Goal: Find specific page/section: Find specific page/section

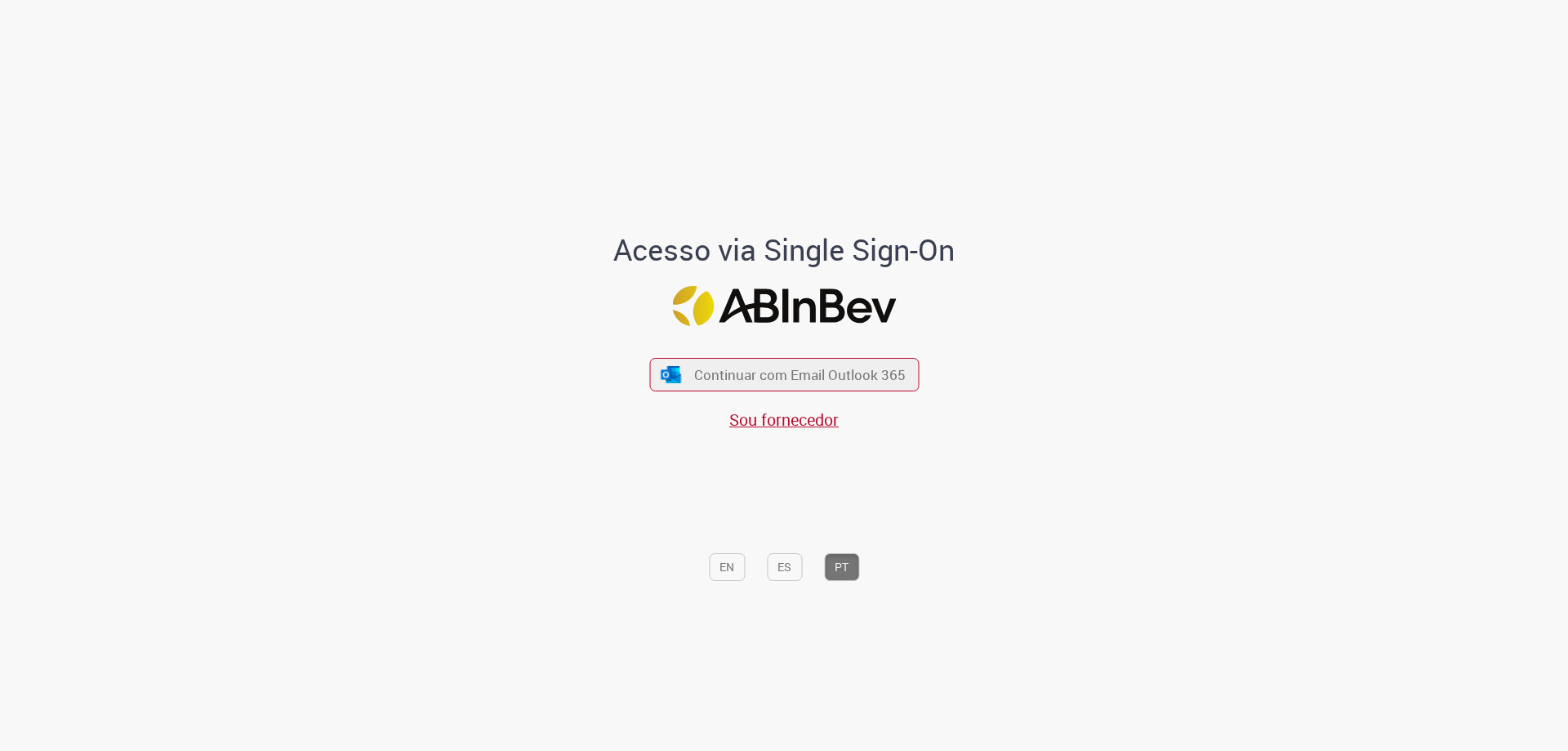
click at [791, 373] on span "Continuar com Email Outlook 365" at bounding box center [800, 375] width 211 height 19
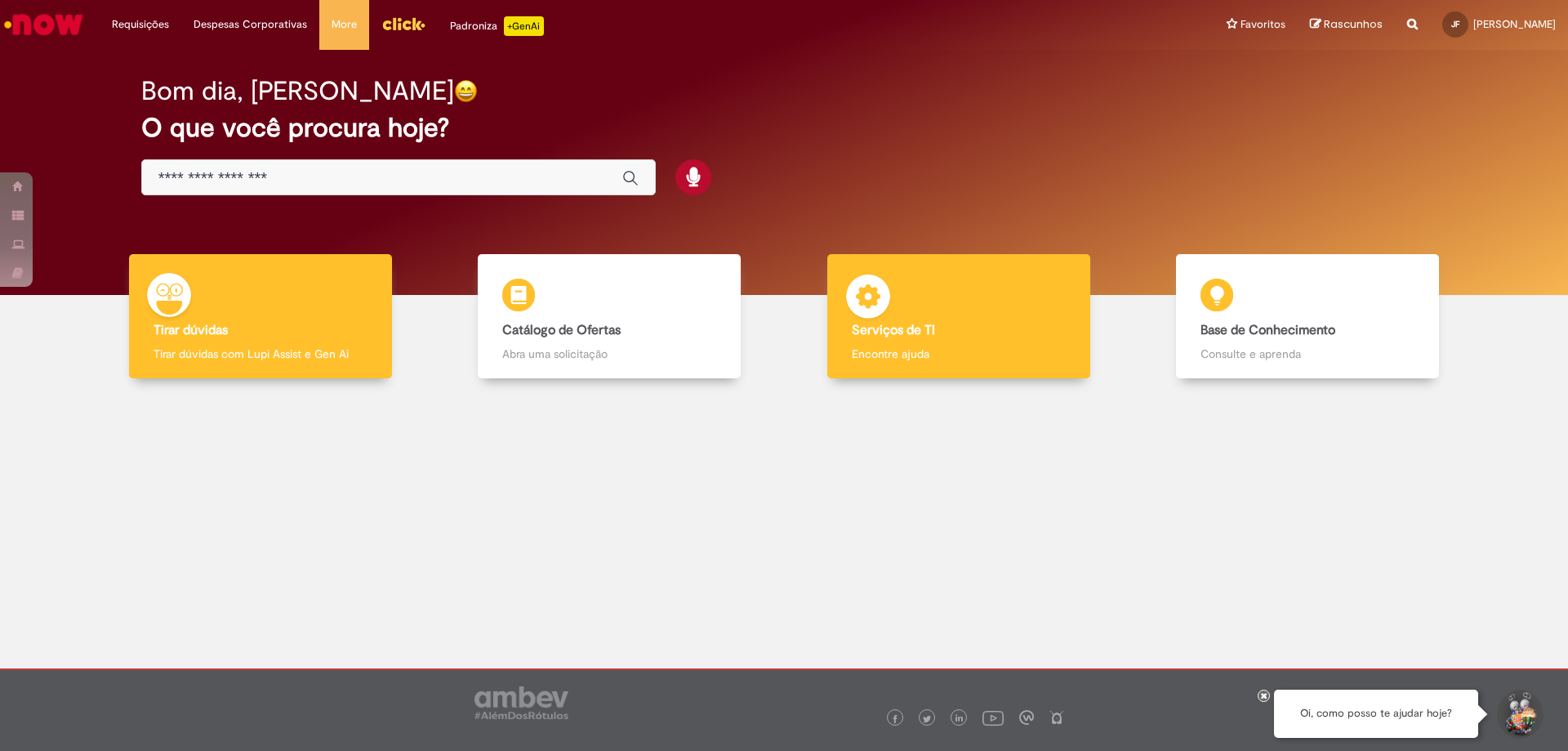
click at [926, 332] on b "Serviços de TI" at bounding box center [893, 329] width 84 height 16
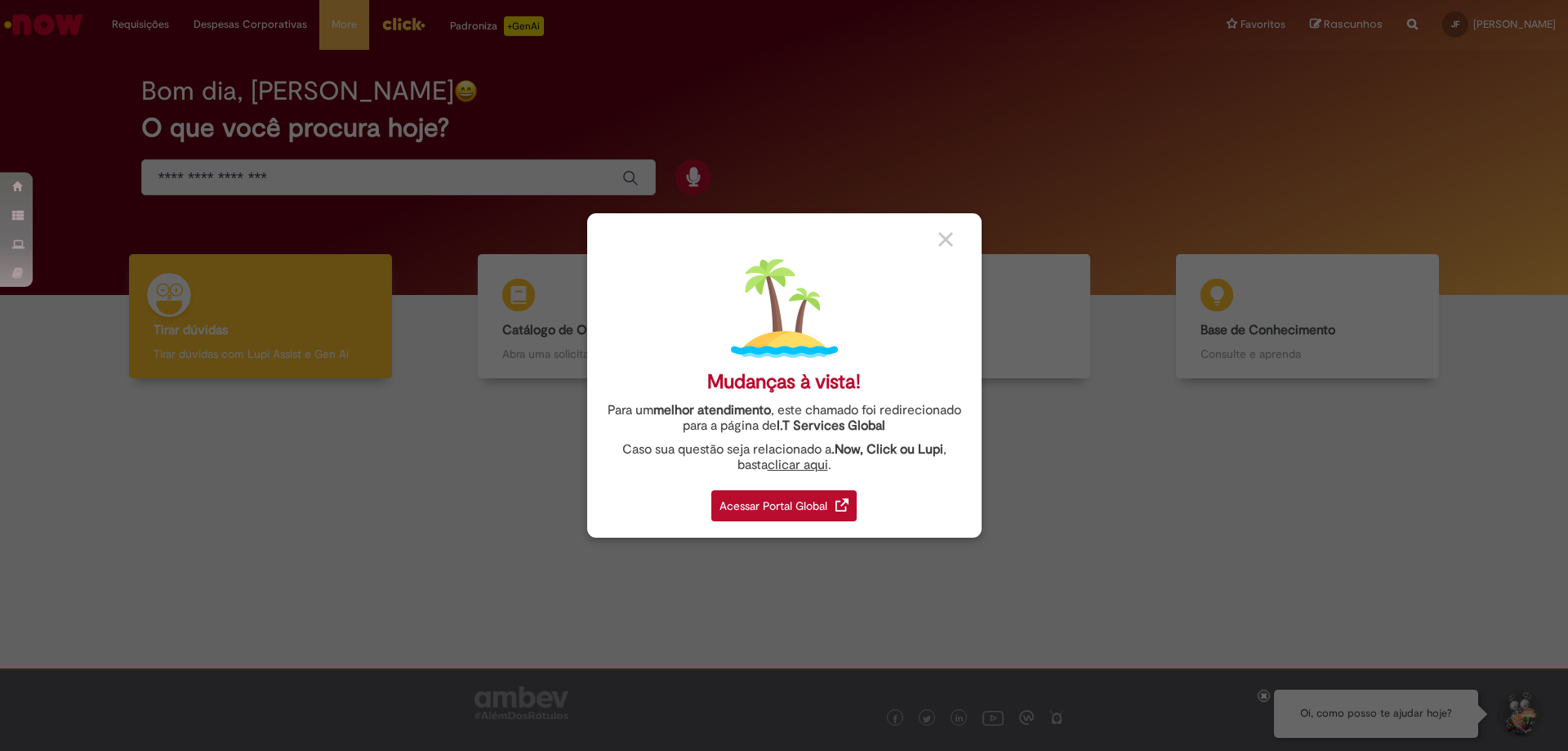
click at [775, 507] on div "Acessar Portal Global" at bounding box center [784, 505] width 145 height 31
